Goal: Task Accomplishment & Management: Manage account settings

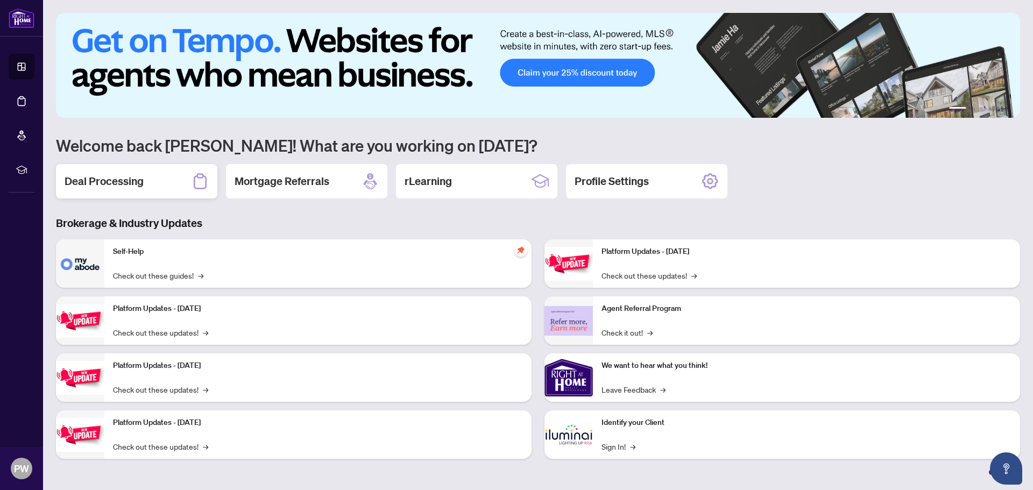
click at [124, 182] on h2 "Deal Processing" at bounding box center [104, 181] width 79 height 15
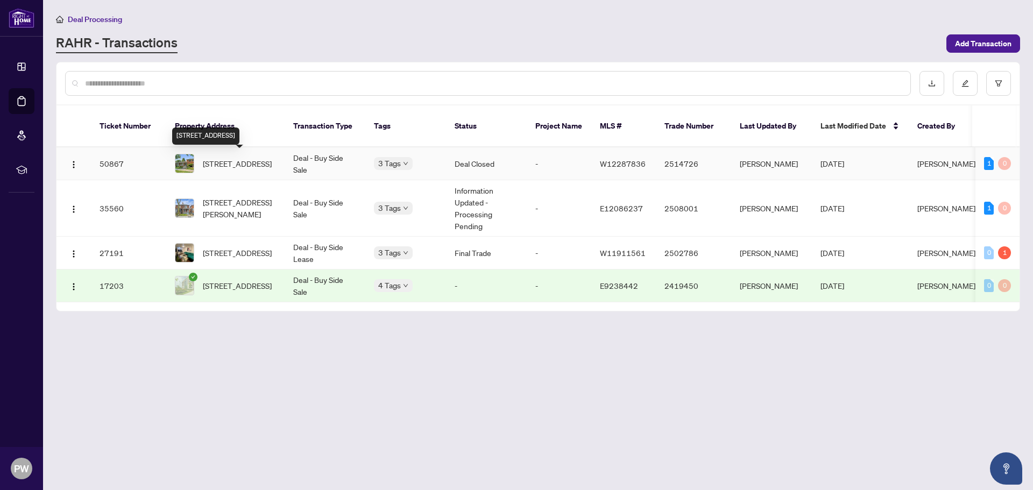
click at [248, 159] on span "[STREET_ADDRESS]" at bounding box center [237, 164] width 69 height 12
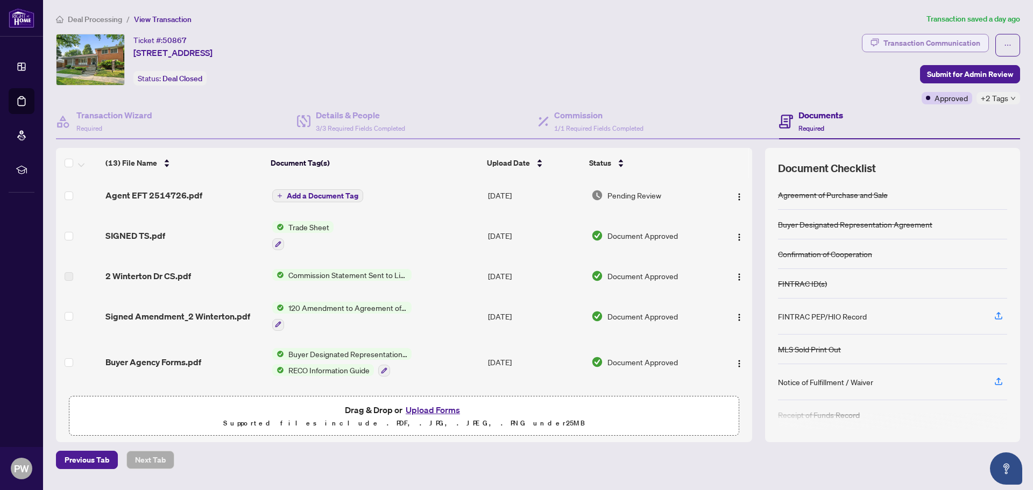
click at [940, 45] on div "Transaction Communication" at bounding box center [931, 42] width 97 height 17
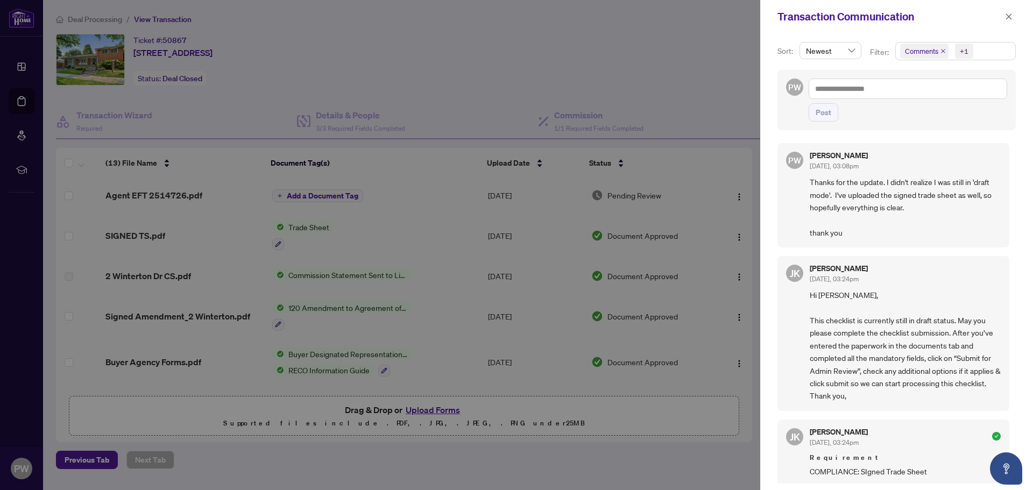
click at [237, 465] on div at bounding box center [516, 245] width 1033 height 490
click at [1011, 23] on span "button" at bounding box center [1009, 16] width 8 height 17
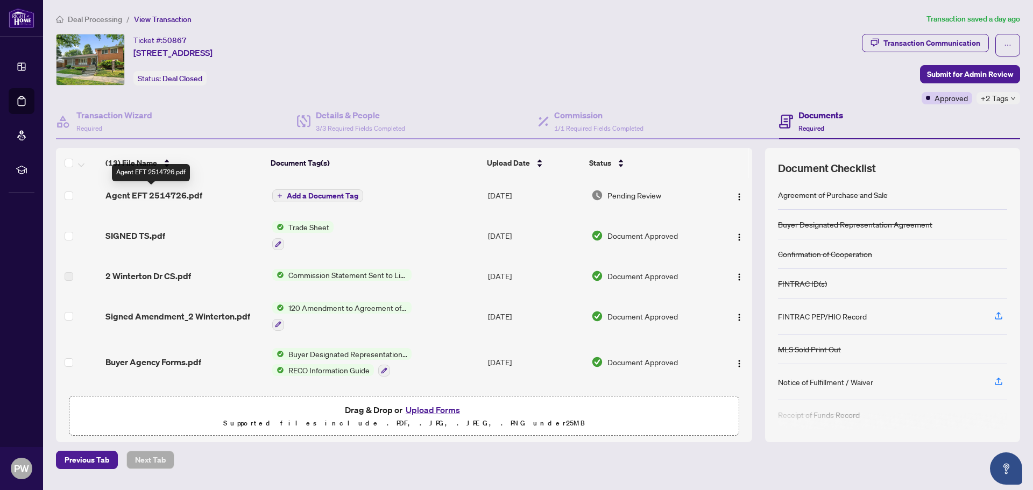
click at [131, 193] on span "Agent EFT 2514726.pdf" at bounding box center [153, 195] width 97 height 13
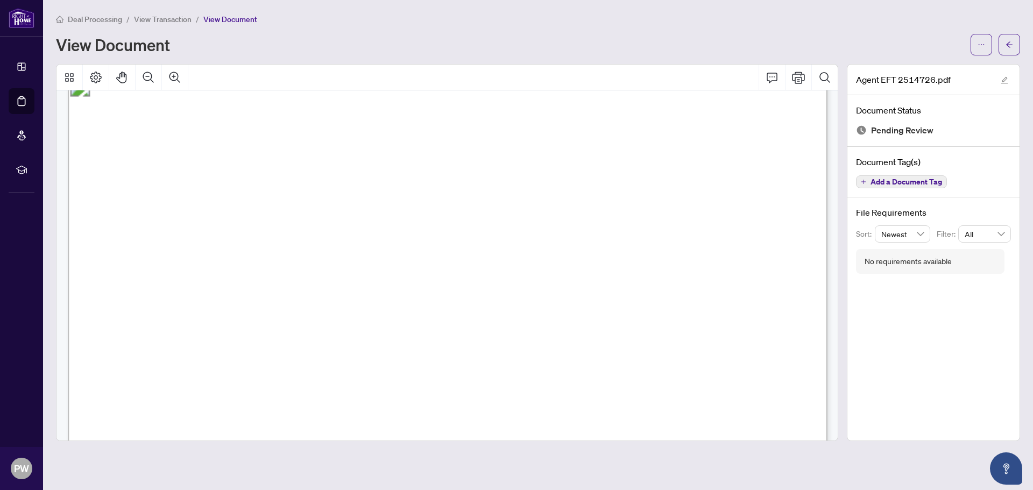
scroll to position [325, 0]
